Goal: Information Seeking & Learning: Learn about a topic

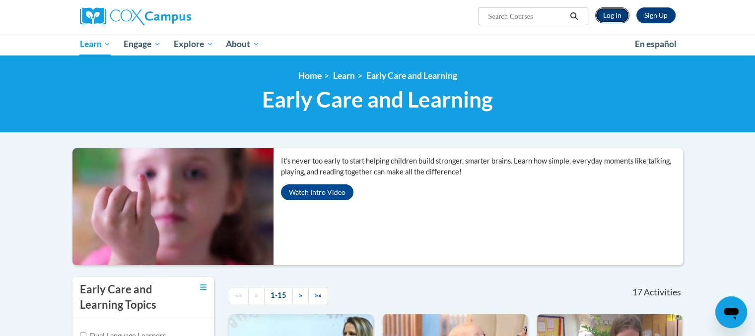
click at [605, 16] on link "Log In" at bounding box center [612, 15] width 34 height 16
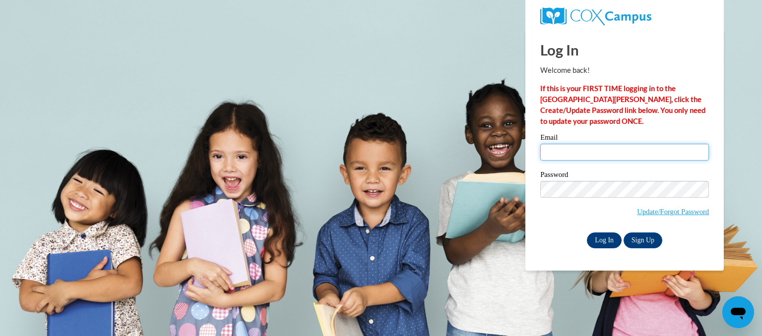
type input "[EMAIL_ADDRESS][DOMAIN_NAME]"
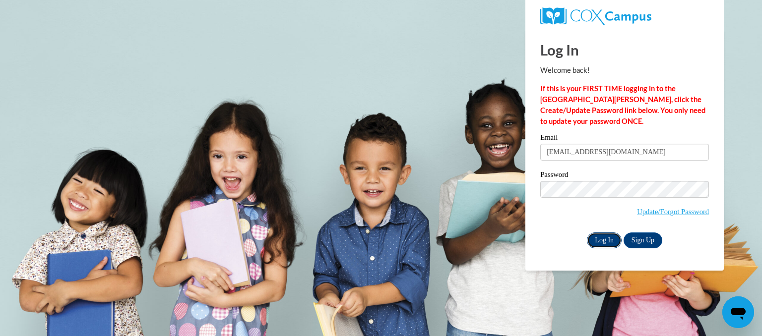
click at [597, 237] on input "Log In" at bounding box center [604, 241] width 35 height 16
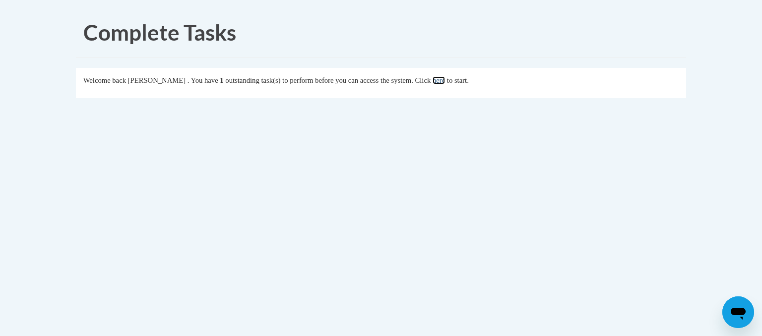
click at [445, 77] on link "here" at bounding box center [439, 80] width 12 height 8
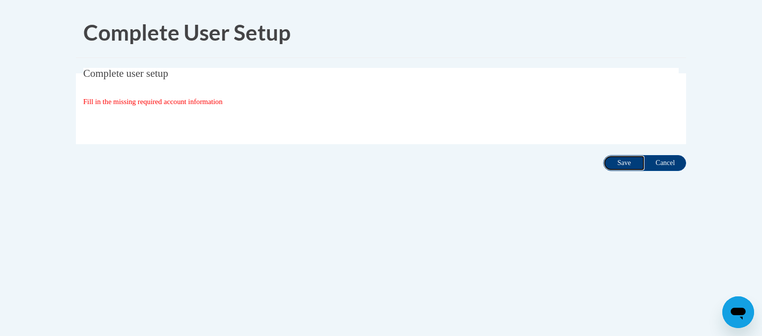
click at [612, 165] on input "Save" at bounding box center [624, 163] width 42 height 16
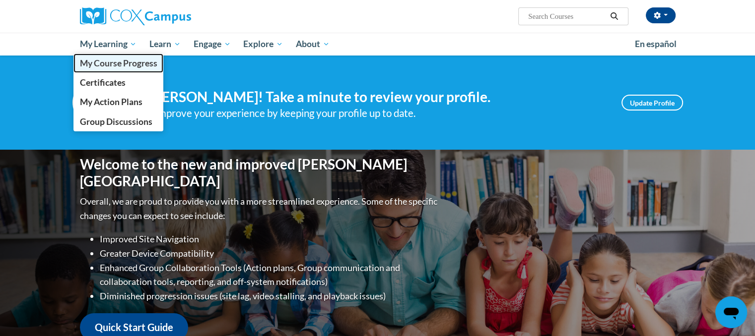
click at [111, 67] on span "My Course Progress" at bounding box center [117, 63] width 77 height 10
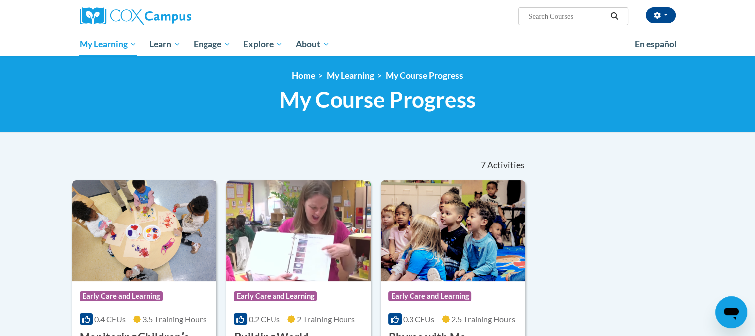
click at [119, 278] on img at bounding box center [144, 231] width 144 height 101
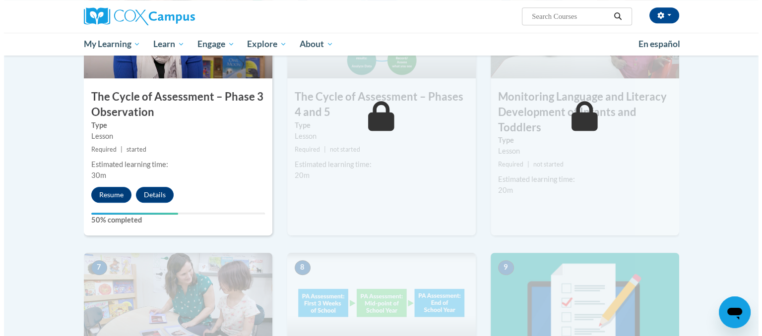
scroll to position [597, 0]
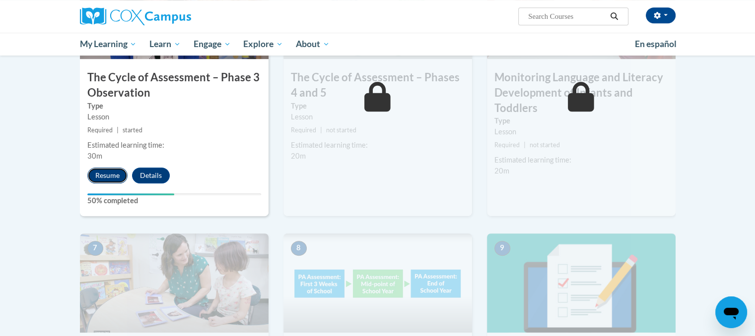
click at [99, 170] on button "Resume" at bounding box center [107, 176] width 40 height 16
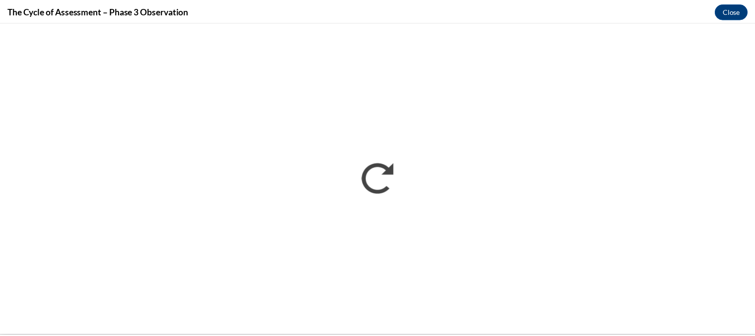
scroll to position [0, 0]
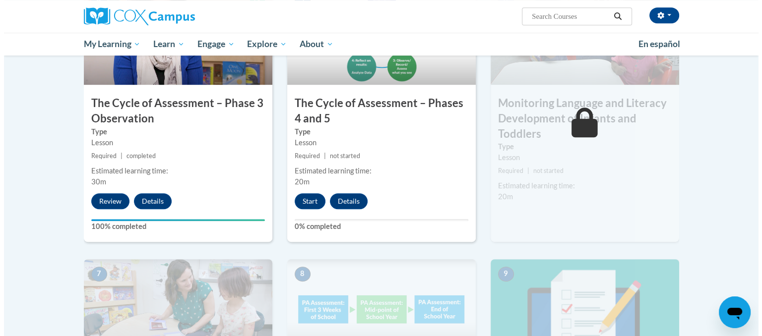
scroll to position [591, 0]
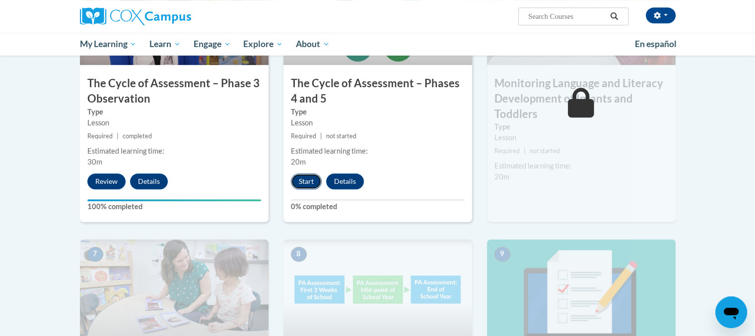
click at [305, 175] on button "Start" at bounding box center [306, 182] width 31 height 16
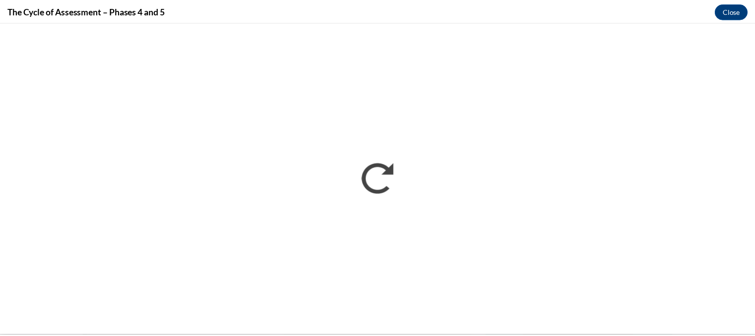
scroll to position [0, 0]
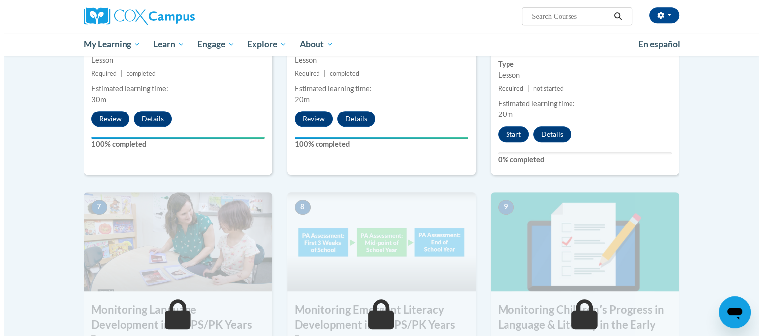
scroll to position [657, 0]
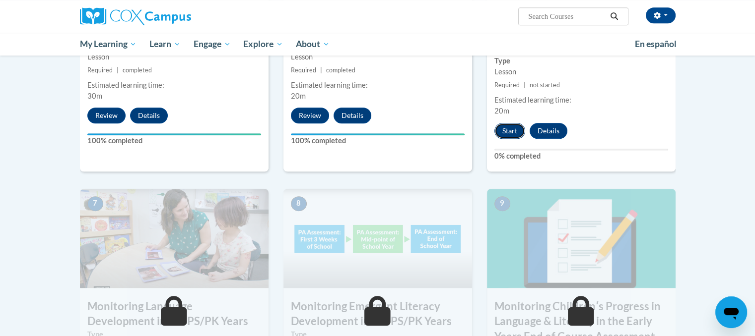
click at [510, 129] on button "Start" at bounding box center [509, 131] width 31 height 16
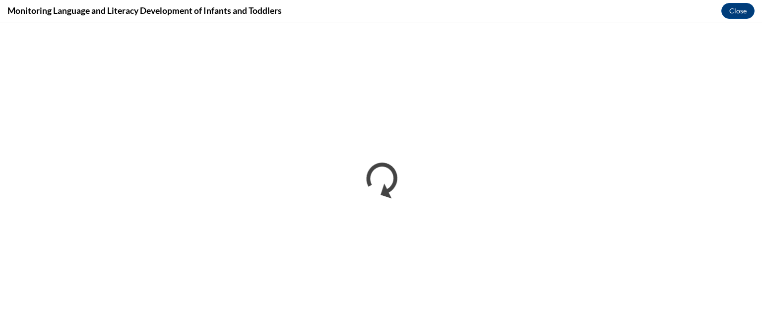
scroll to position [0, 0]
